Goal: Task Accomplishment & Management: Complete application form

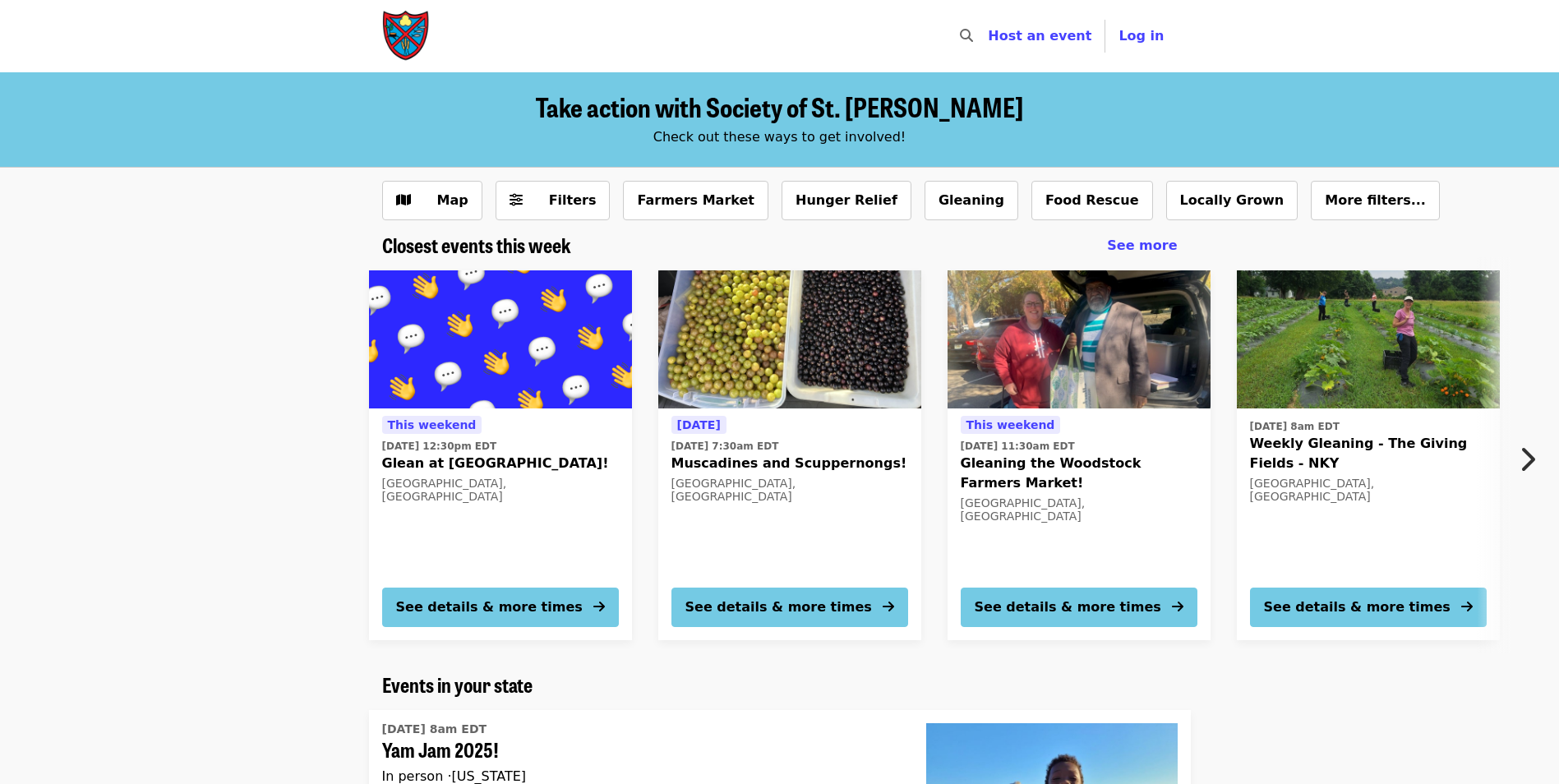
click at [1518, 458] on button "Next item" at bounding box center [1532, 459] width 54 height 46
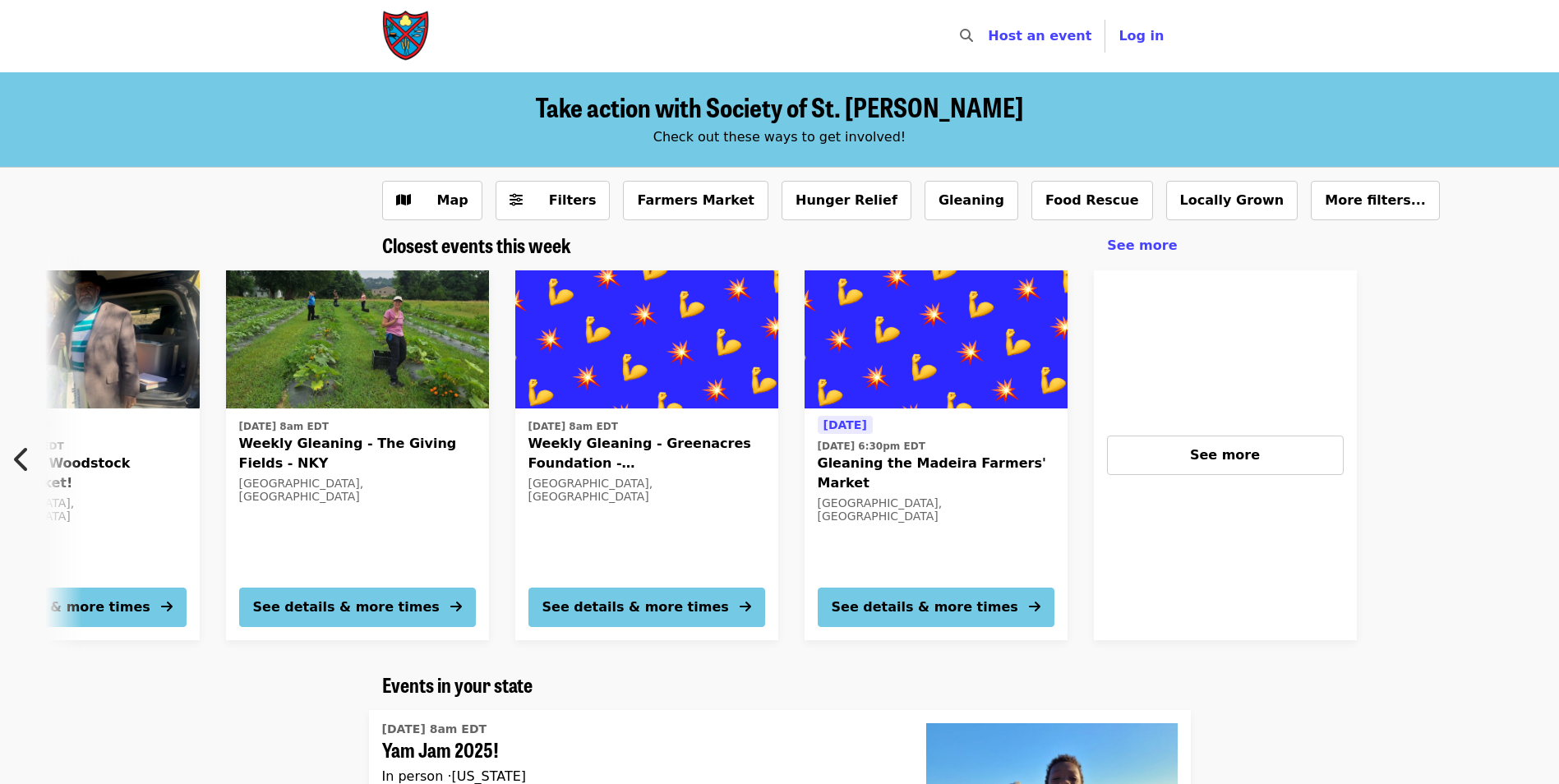
scroll to position [0, 1173]
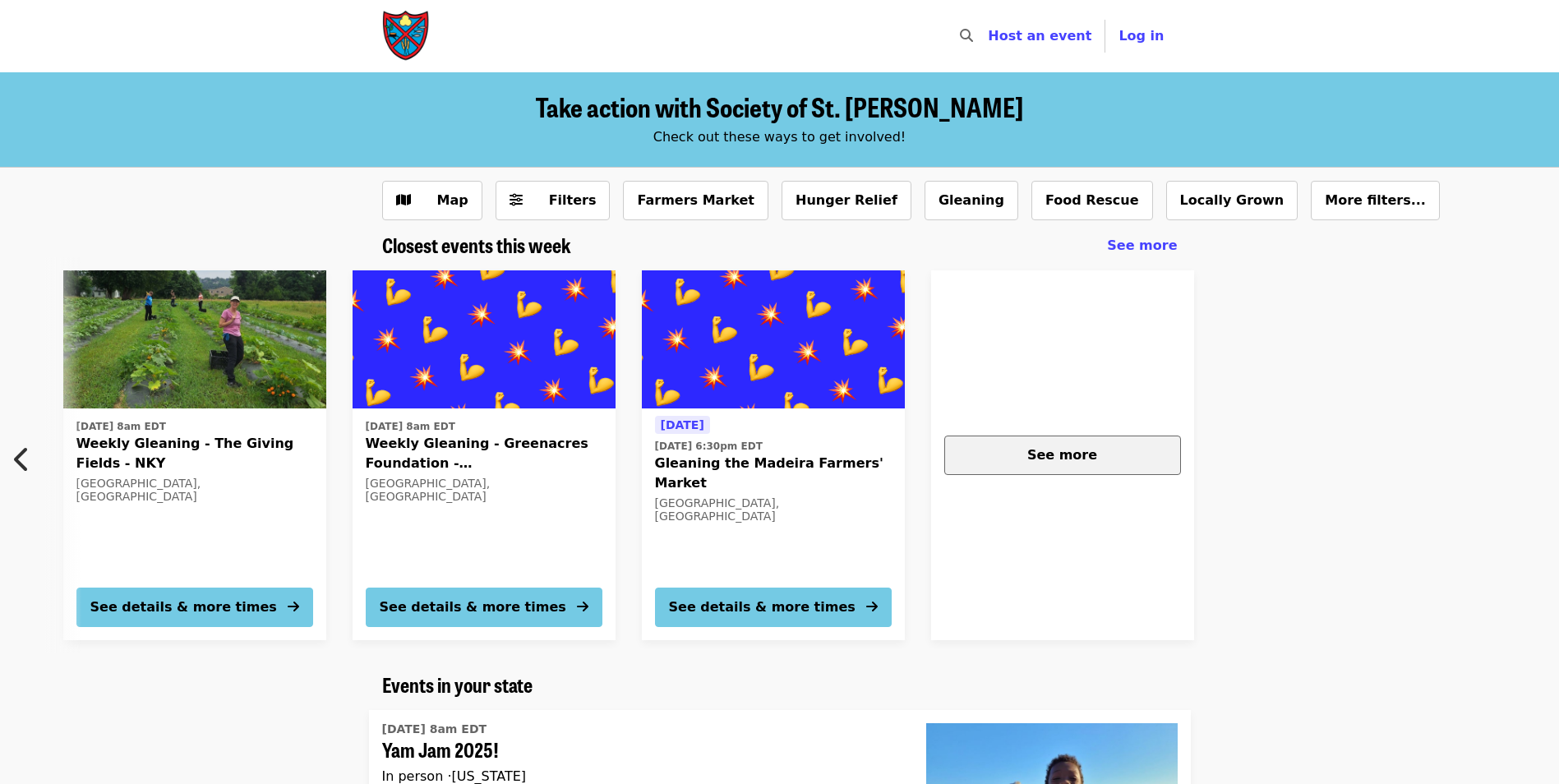
click at [1156, 461] on div "See more" at bounding box center [1063, 455] width 209 height 20
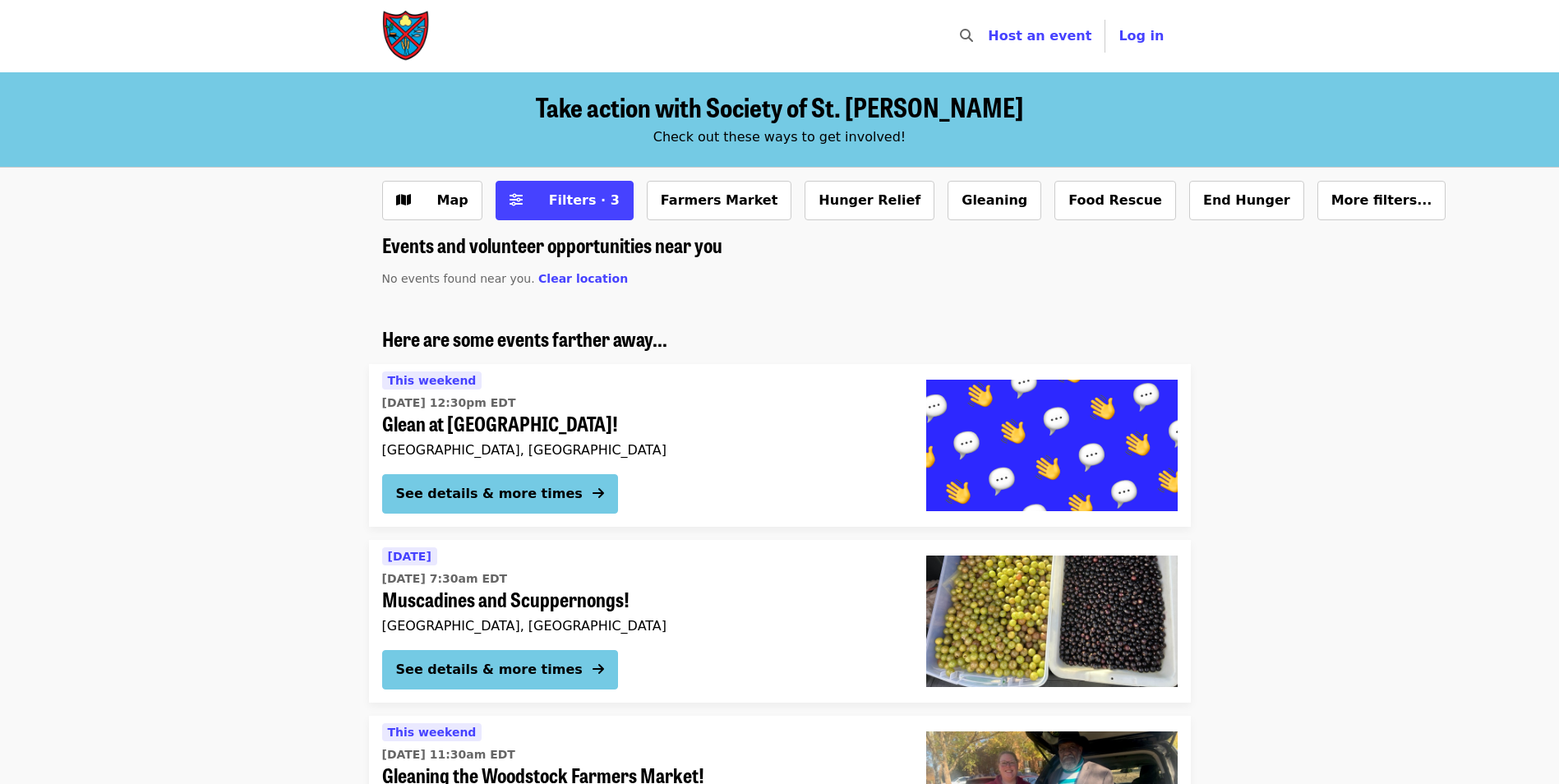
click at [1058, 33] on span "Host an event" at bounding box center [1040, 36] width 104 height 16
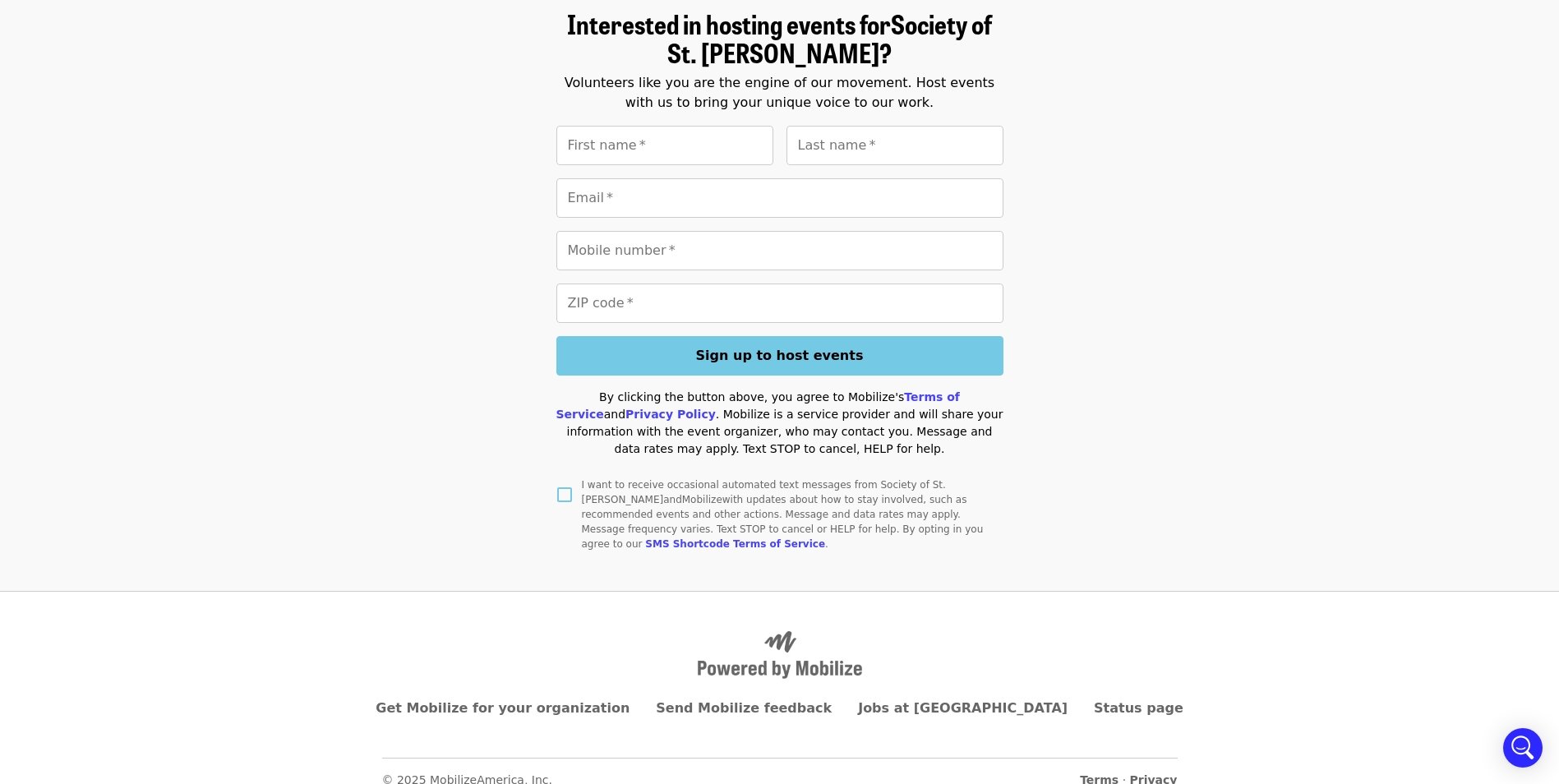
scroll to position [107, 0]
